Goal: Obtain resource: Obtain resource

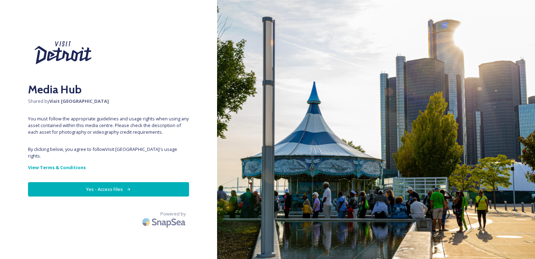
click at [107, 186] on button "Yes - Access Files" at bounding box center [108, 189] width 161 height 14
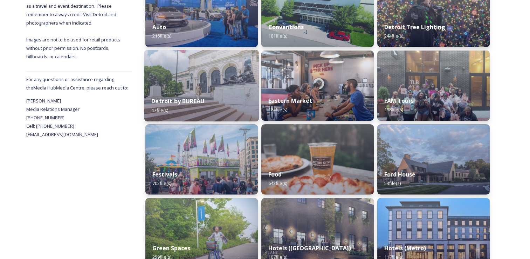
scroll to position [210, 0]
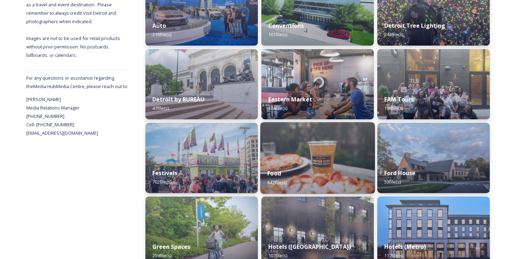
click at [290, 174] on div "Food 642 file(s)" at bounding box center [317, 178] width 115 height 32
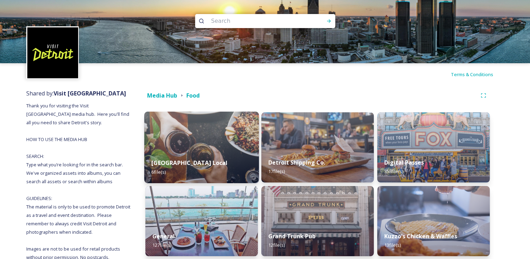
click at [226, 164] on div "[GEOGRAPHIC_DATA] Local 6 file(s)" at bounding box center [201, 167] width 115 height 32
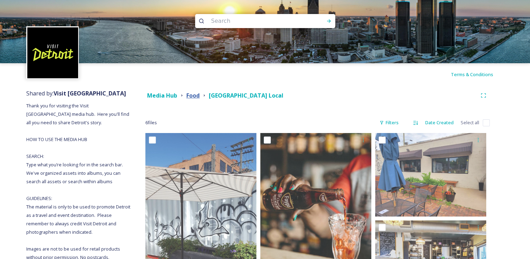
click at [192, 96] on strong "Food" at bounding box center [192, 95] width 13 height 8
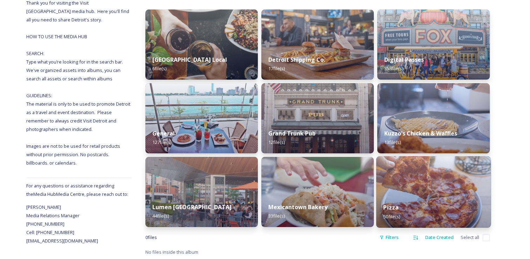
scroll to position [103, 0]
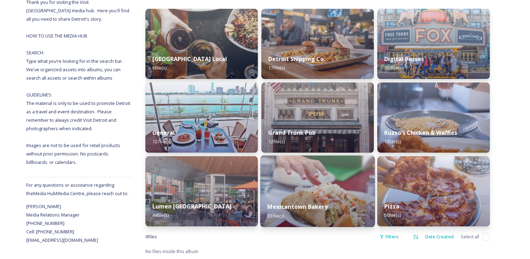
click at [337, 188] on img at bounding box center [317, 190] width 115 height 71
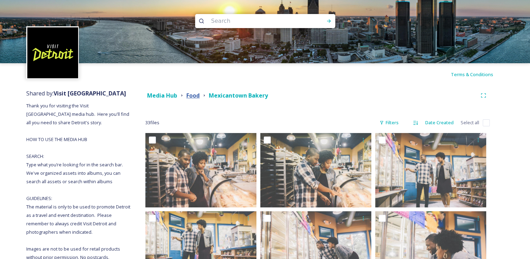
click at [193, 95] on strong "Food" at bounding box center [192, 95] width 13 height 8
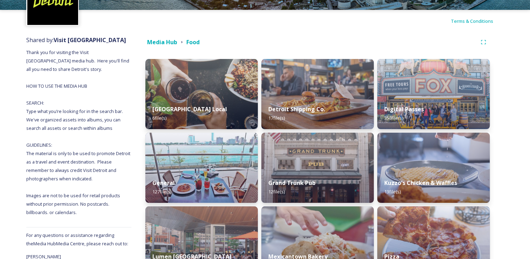
scroll to position [103, 0]
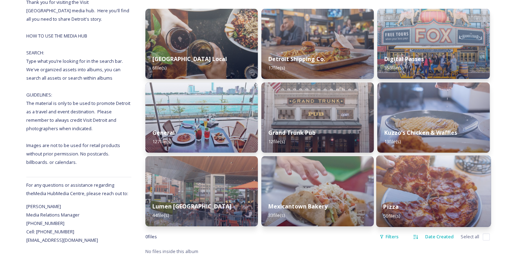
click at [456, 189] on img at bounding box center [433, 190] width 115 height 71
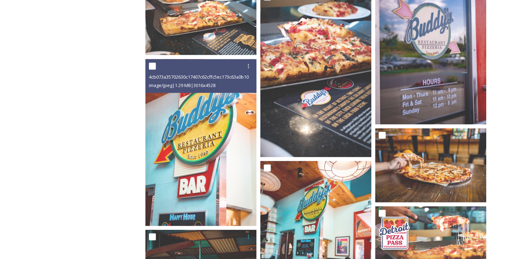
scroll to position [1378, 0]
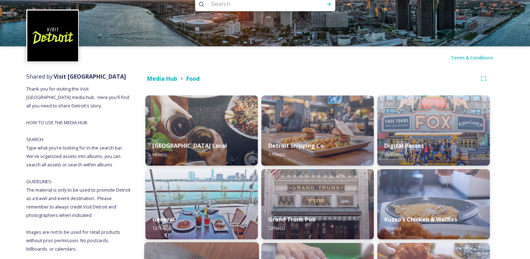
scroll to position [47, 0]
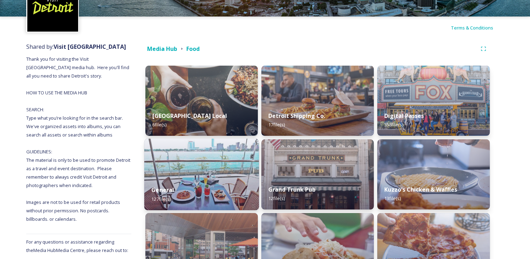
click at [205, 186] on div "General 127 file(s)" at bounding box center [201, 194] width 115 height 32
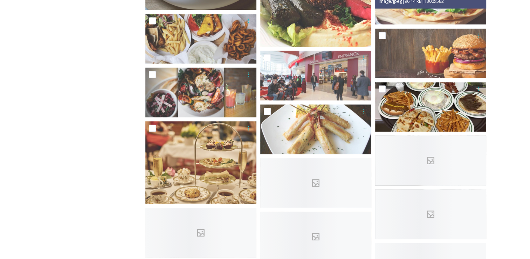
scroll to position [1402, 0]
